Goal: Task Accomplishment & Management: Manage account settings

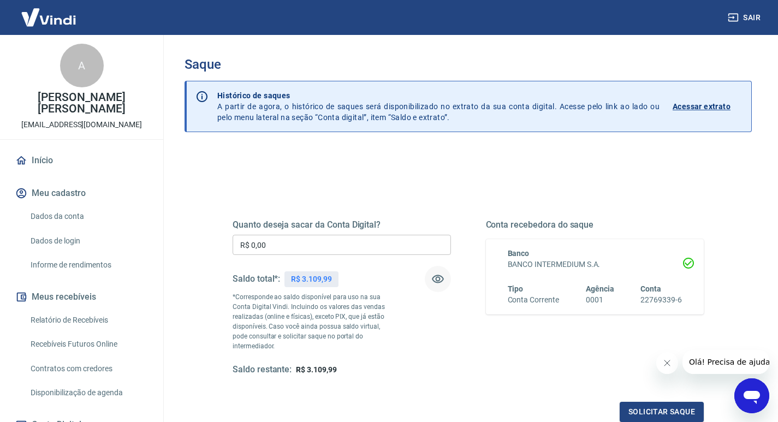
click at [439, 279] on icon "button" at bounding box center [438, 279] width 13 height 13
